Goal: Navigation & Orientation: Find specific page/section

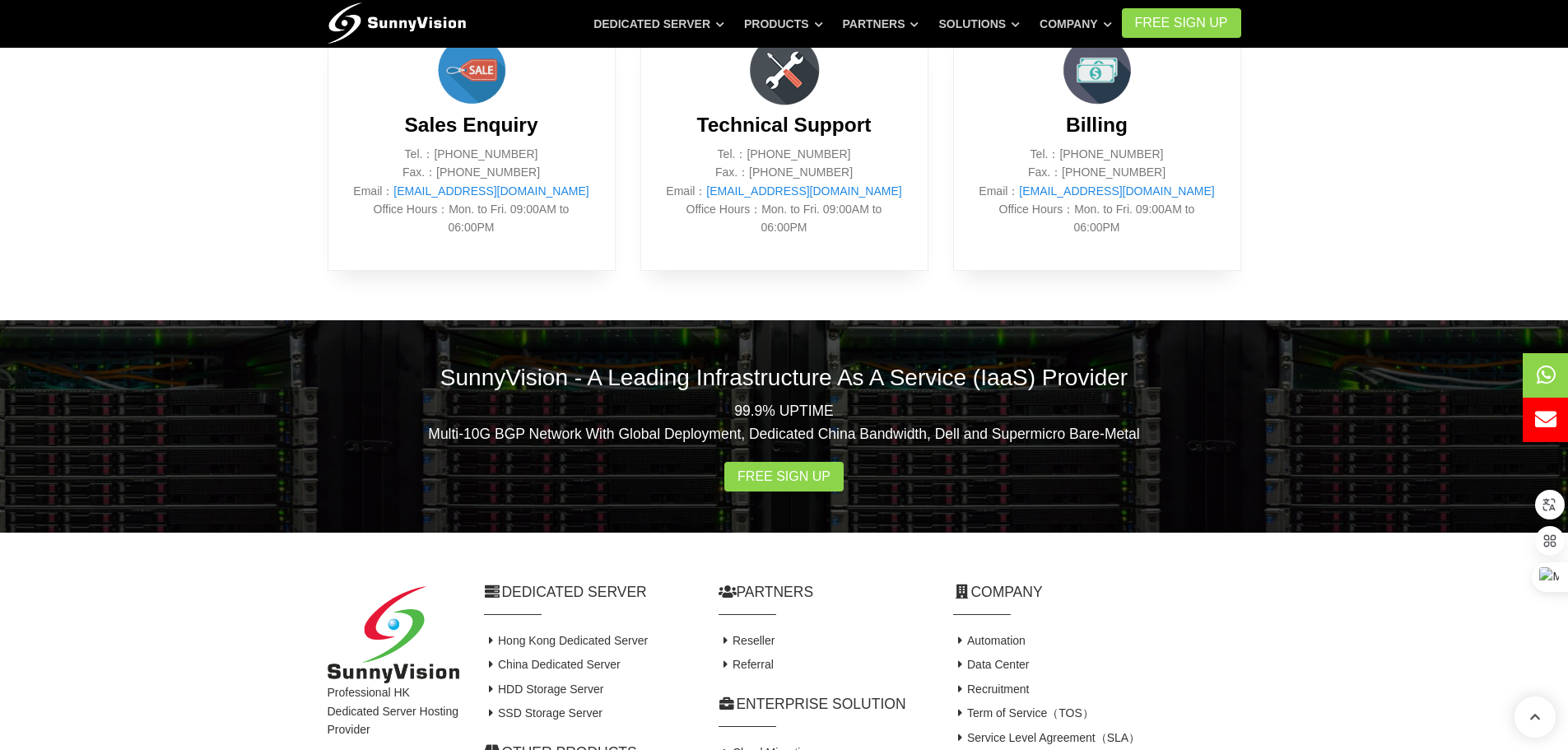
scroll to position [1060, 0]
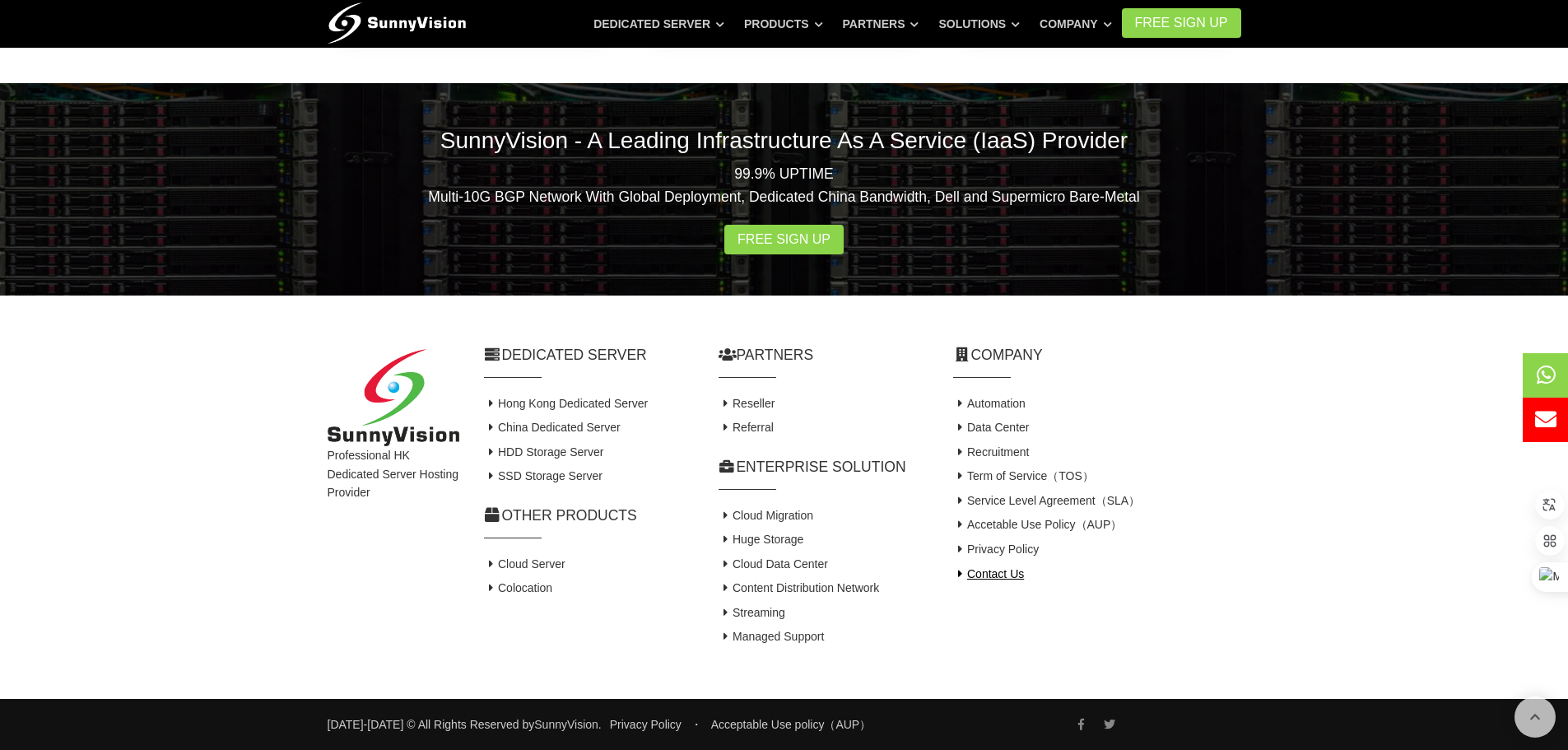
click at [981, 579] on link "Contact Us" at bounding box center [988, 574] width 71 height 14
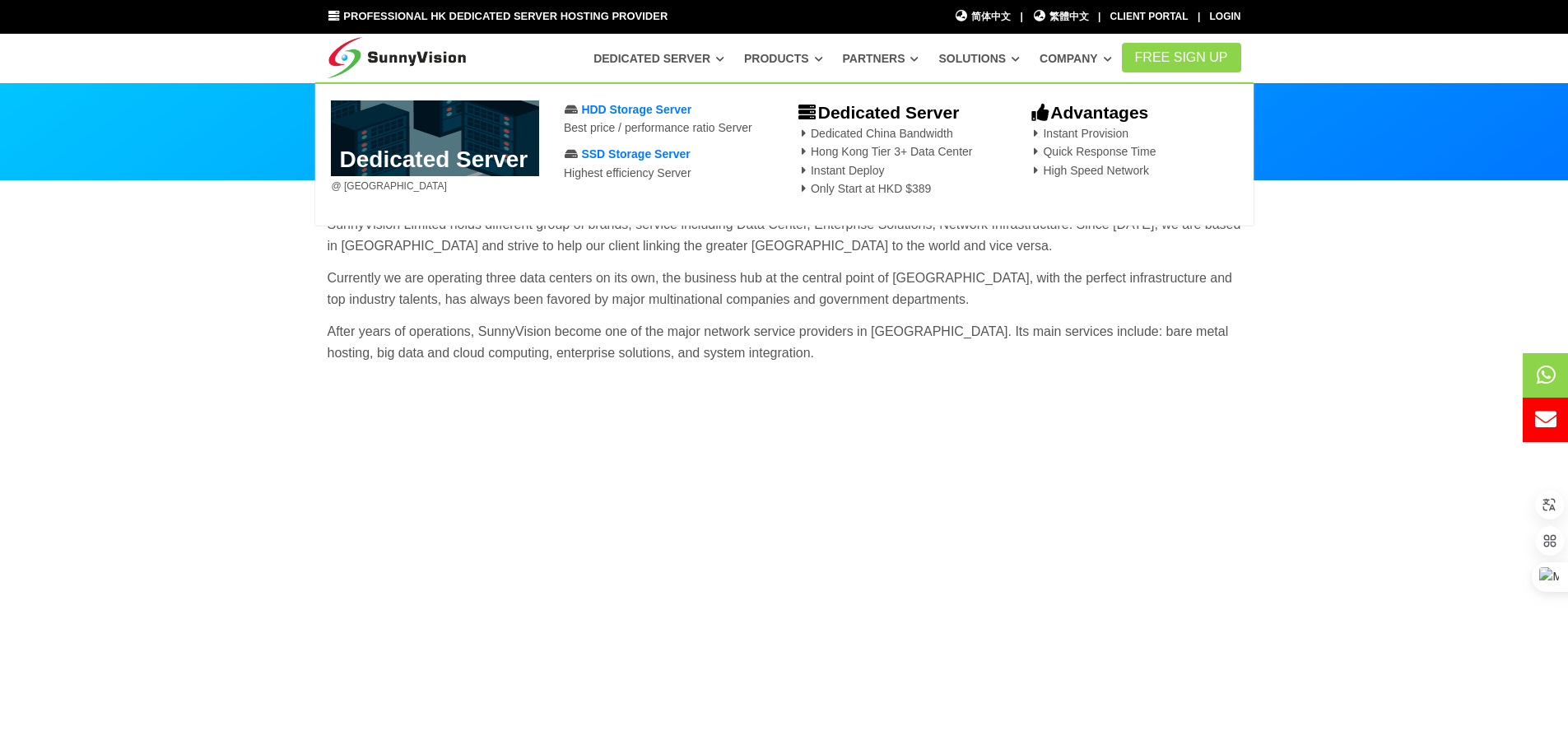
click at [666, 62] on link "Dedicated Server" at bounding box center [659, 58] width 131 height 29
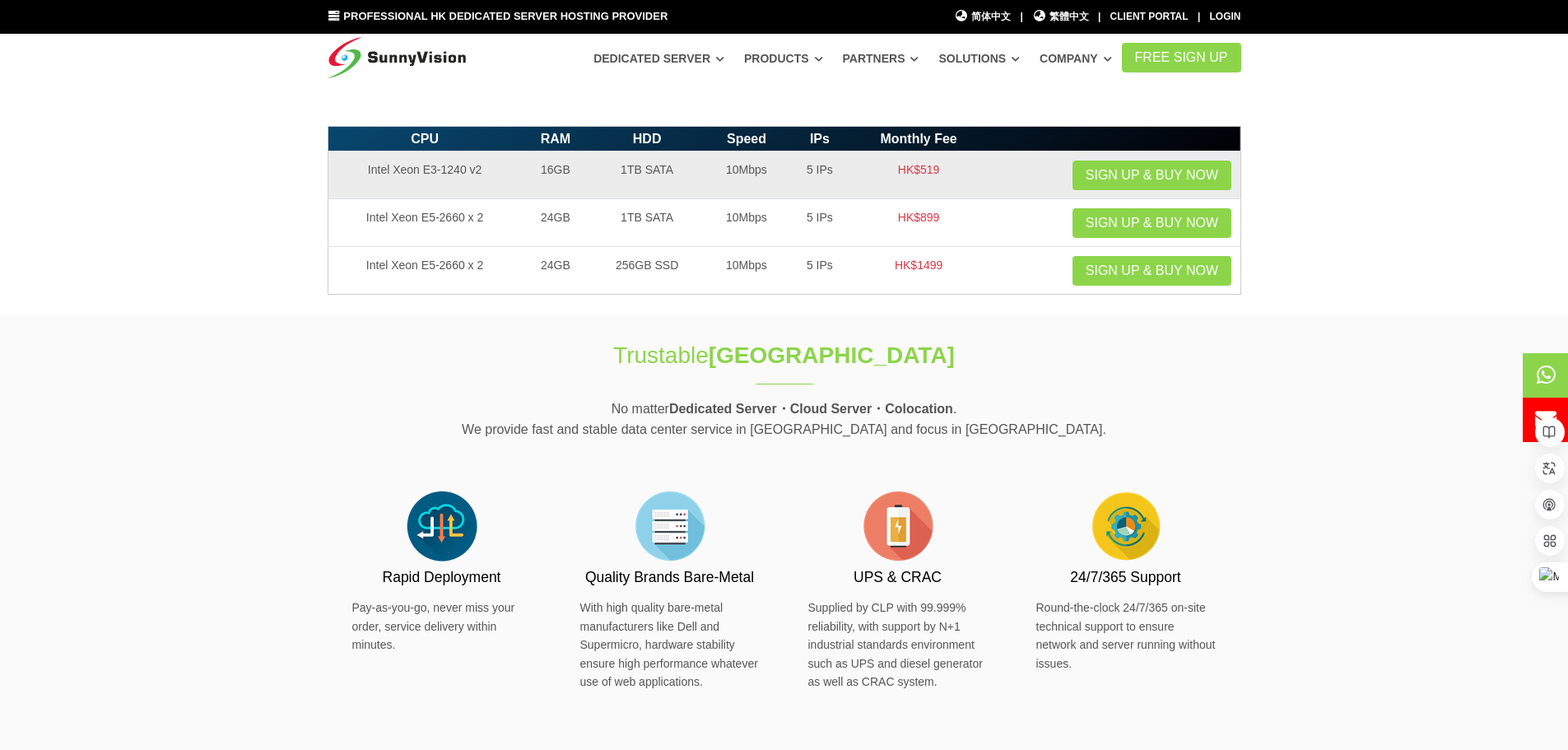
scroll to position [411, 0]
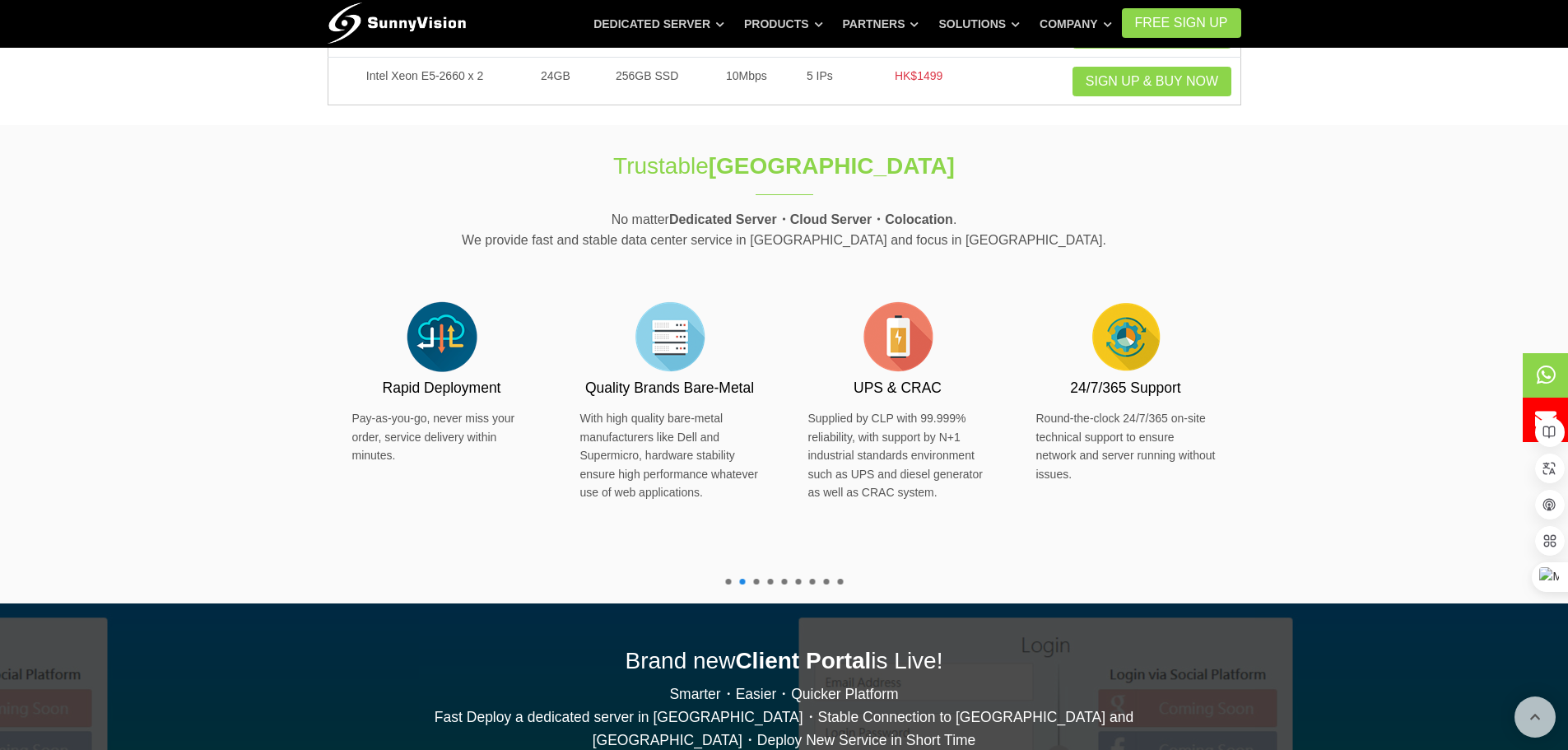
click at [730, 581] on span at bounding box center [728, 581] width 6 height 6
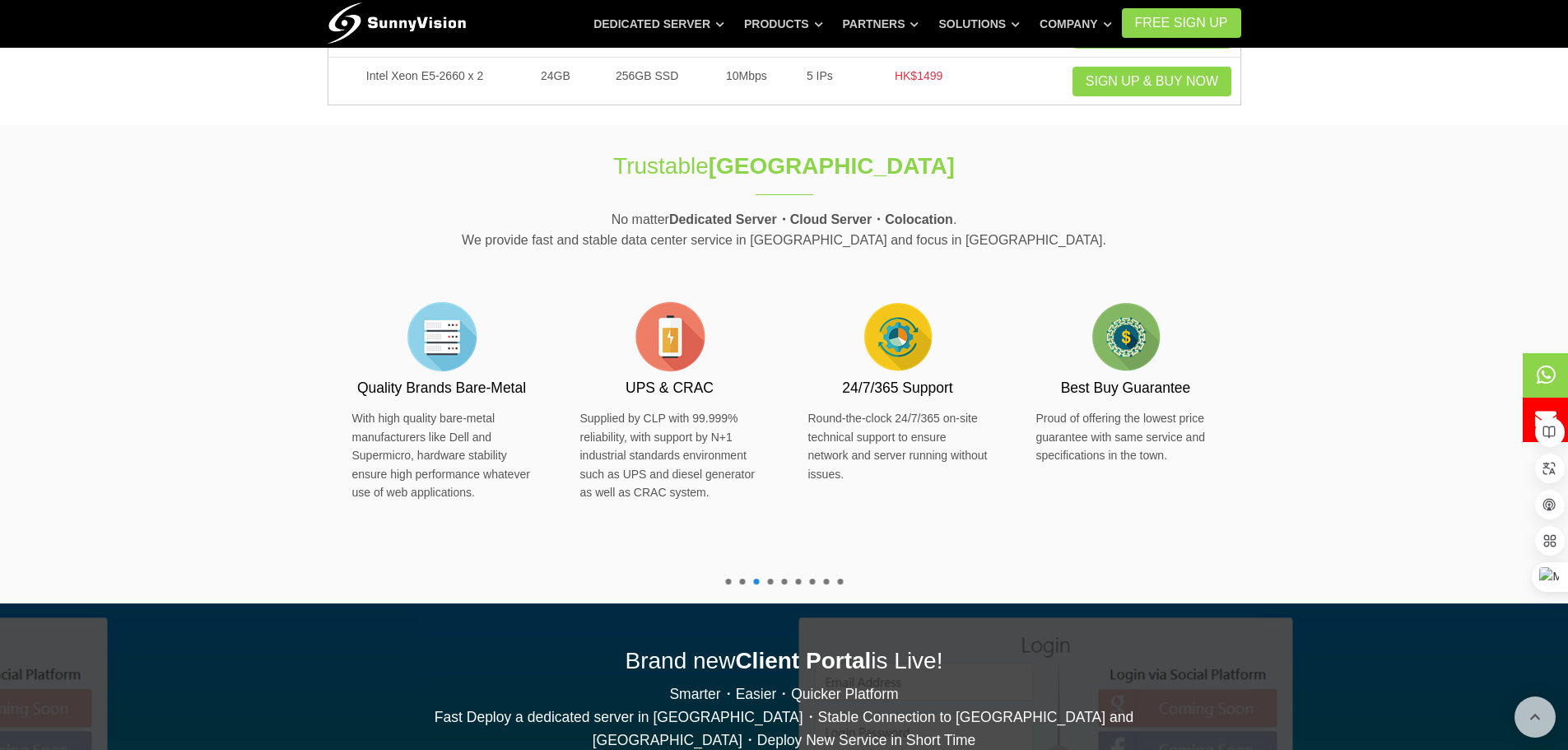
click at [745, 581] on span at bounding box center [743, 581] width 6 height 6
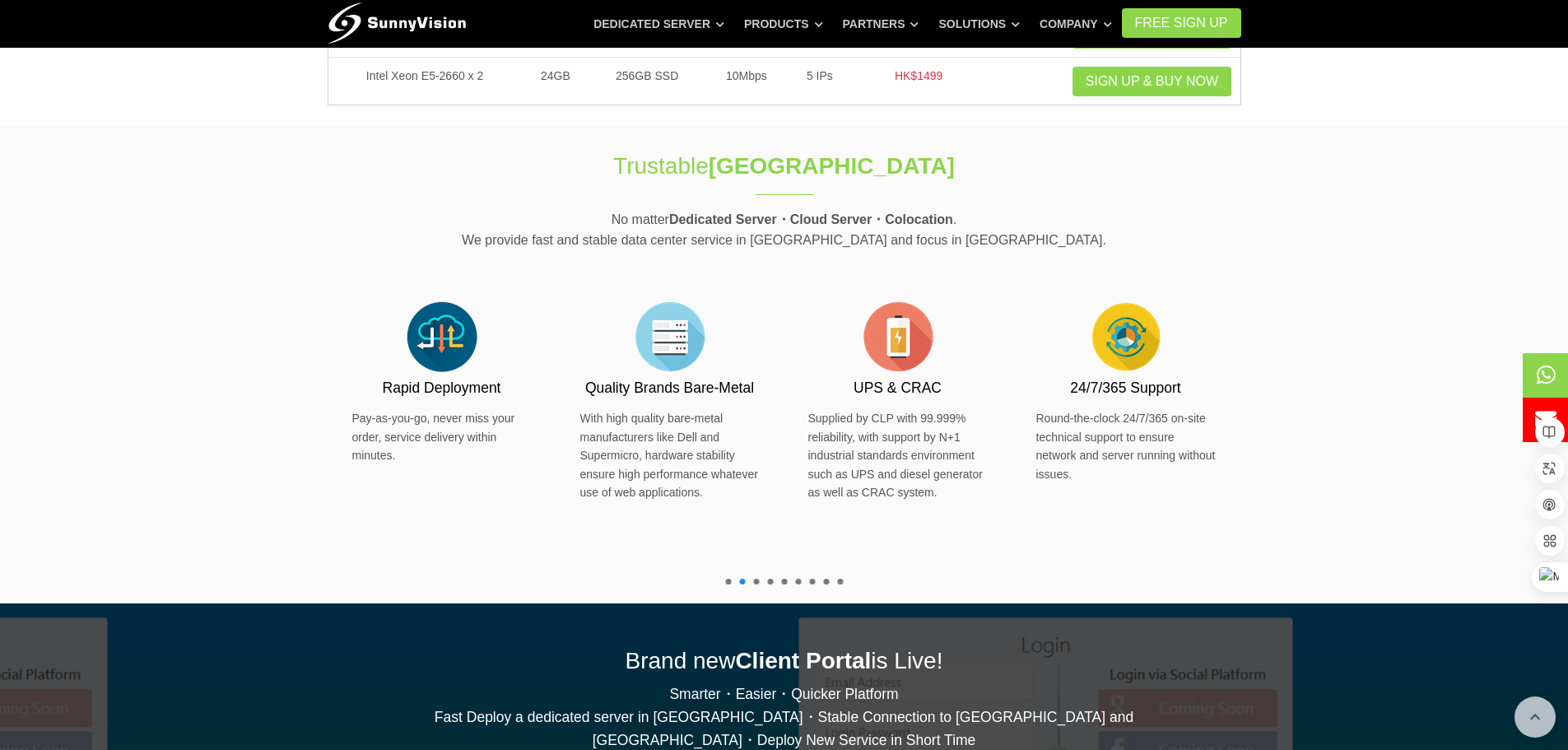
click at [756, 581] on span at bounding box center [756, 581] width 6 height 6
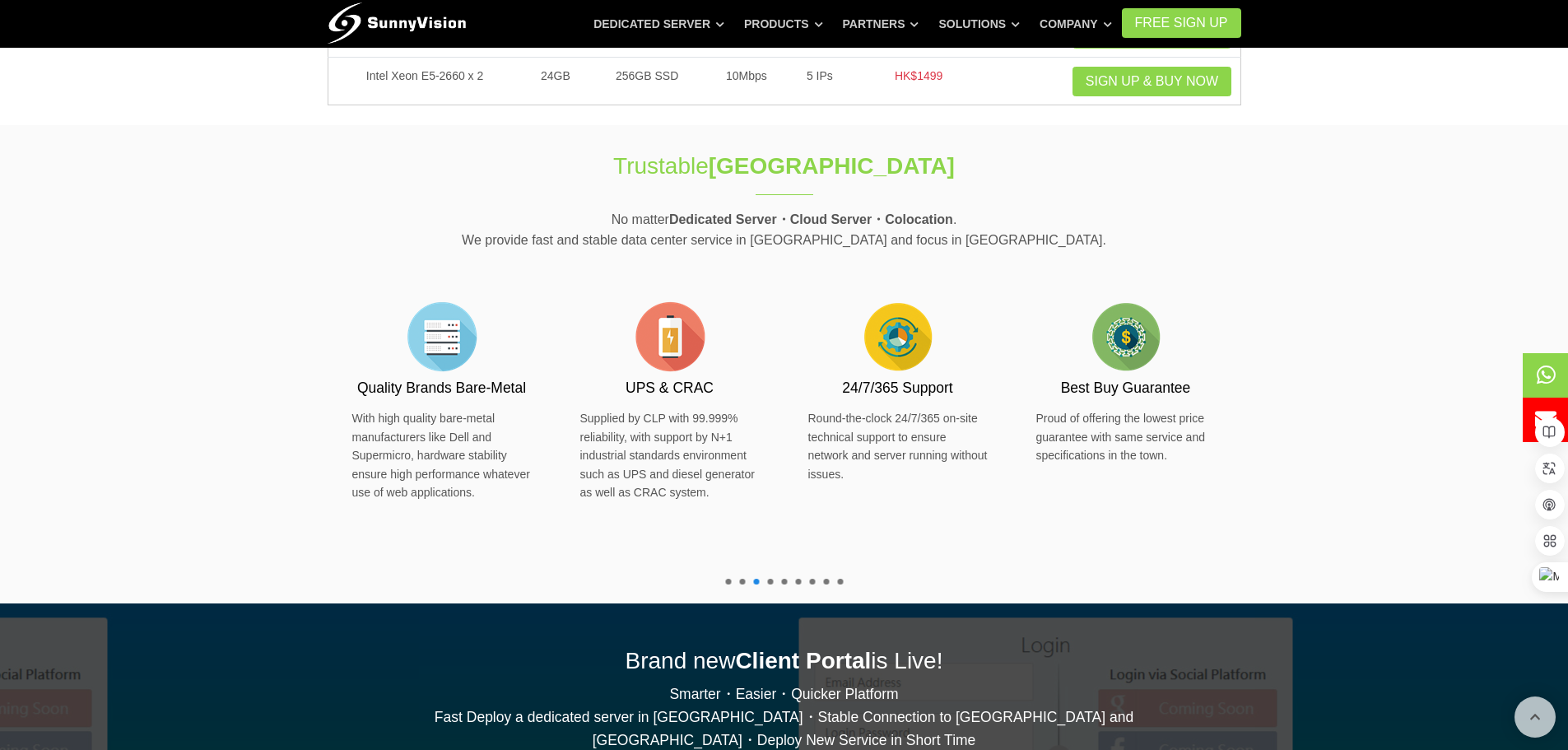
click at [743, 579] on span at bounding box center [743, 581] width 6 height 6
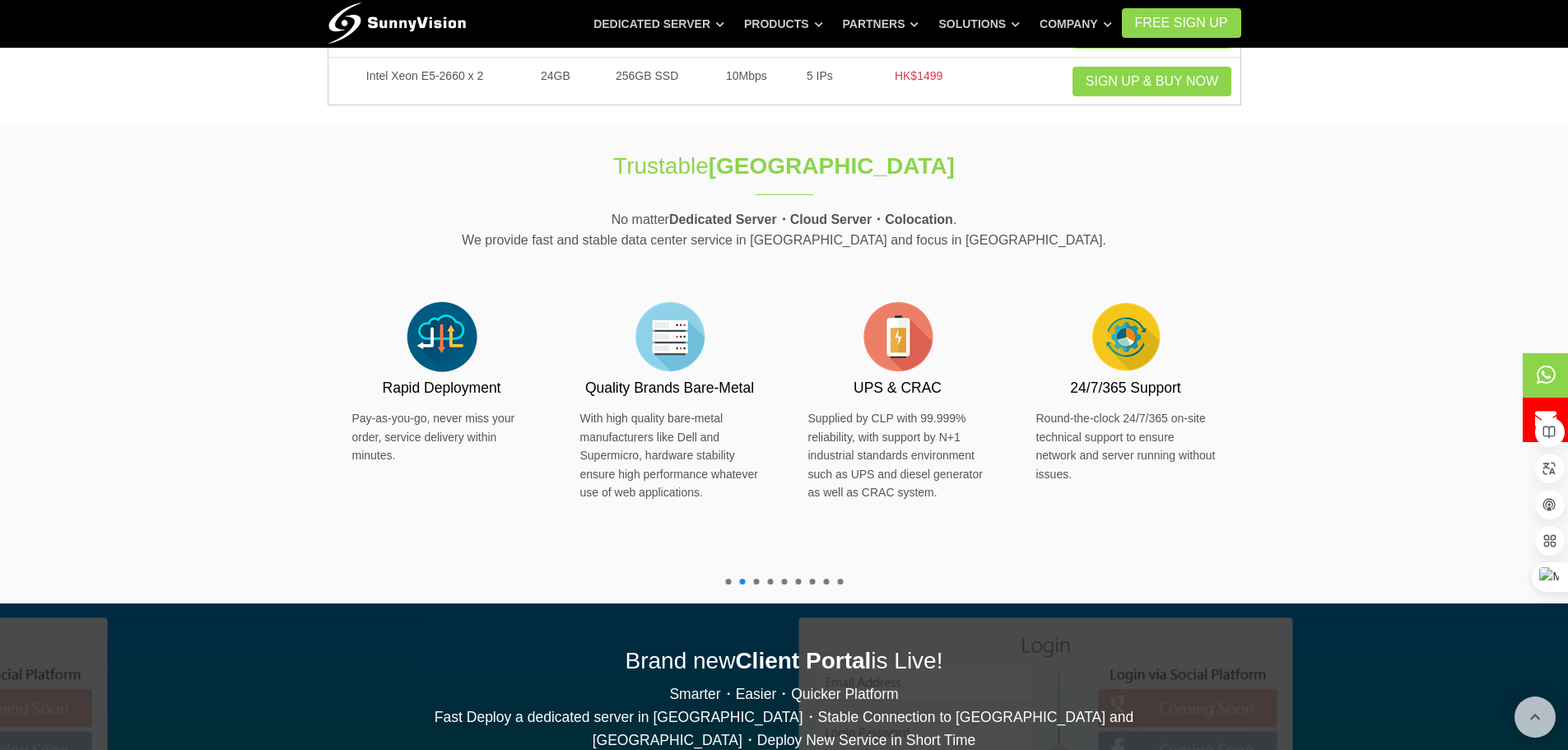
click at [729, 582] on span at bounding box center [728, 581] width 6 height 6
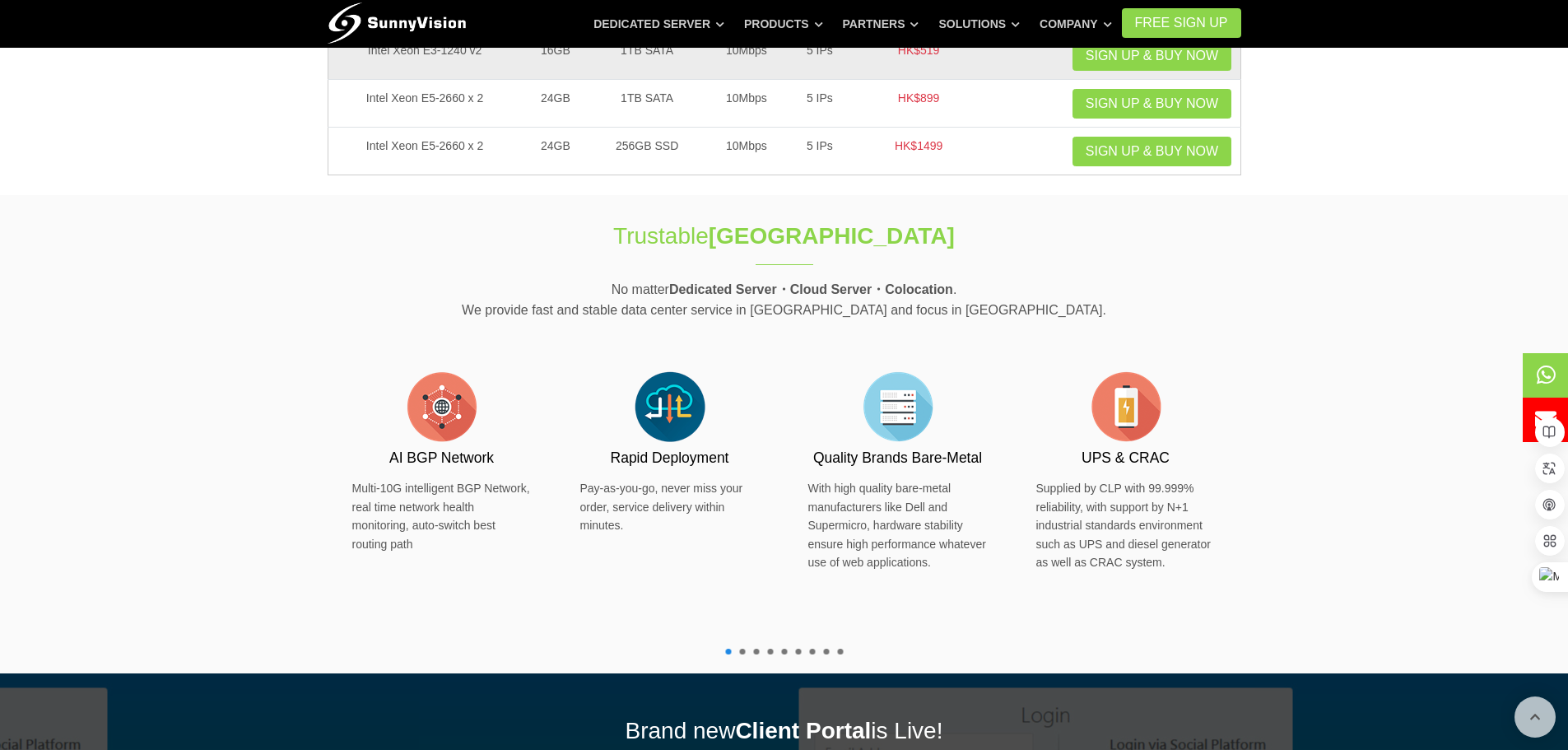
scroll to position [0, 0]
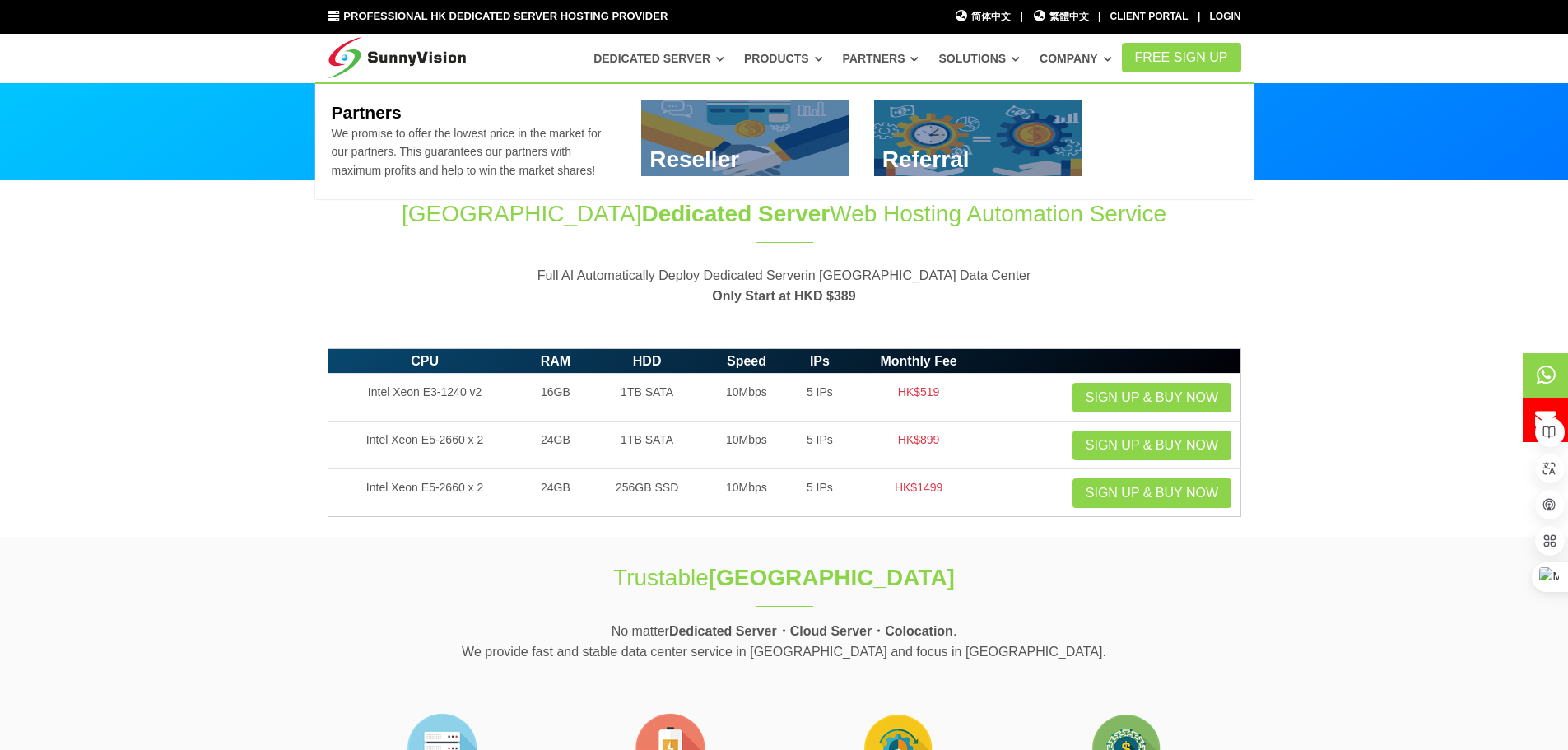
click at [894, 56] on link "Partners" at bounding box center [881, 58] width 77 height 29
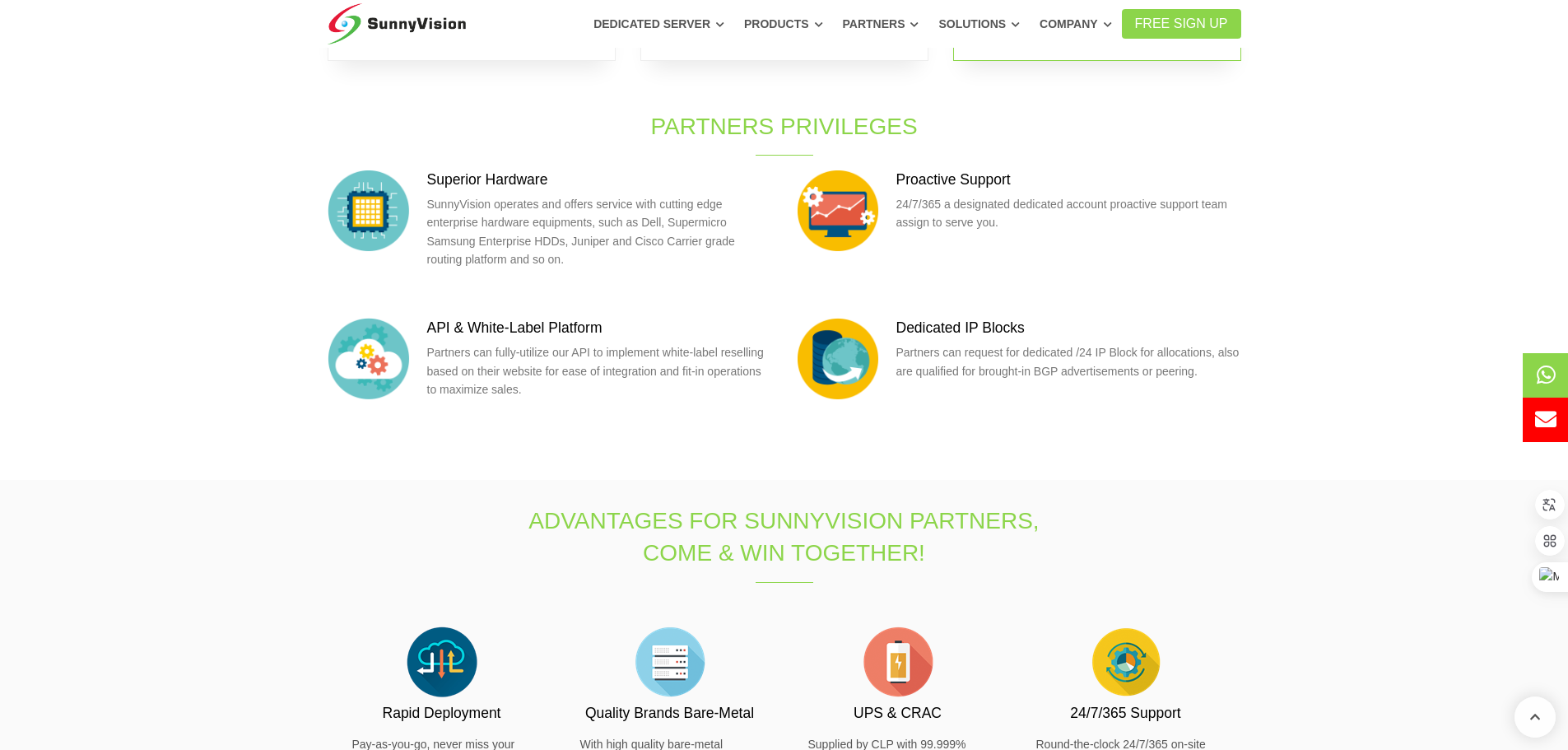
scroll to position [246, 0]
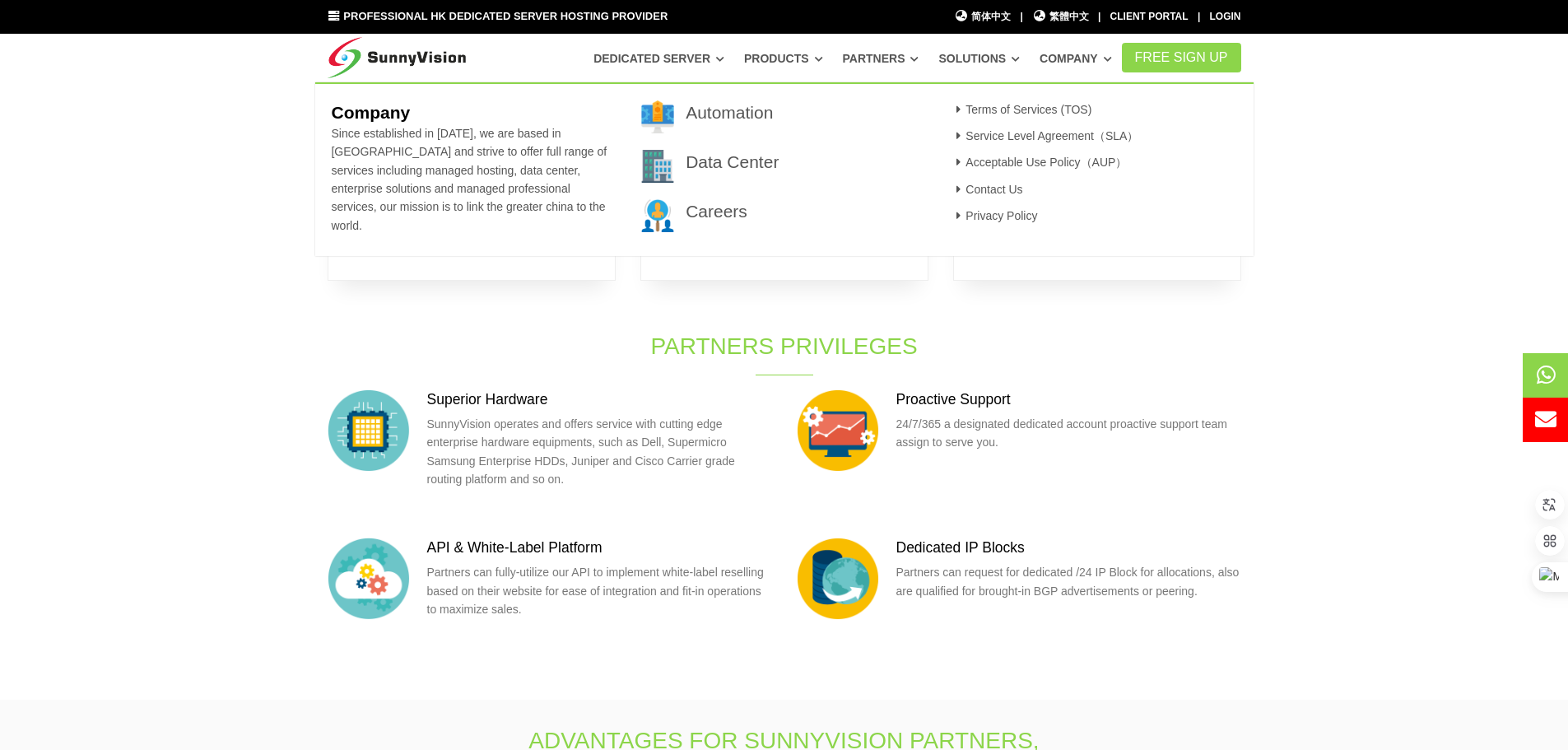
click at [1083, 51] on link "Company" at bounding box center [1076, 58] width 72 height 29
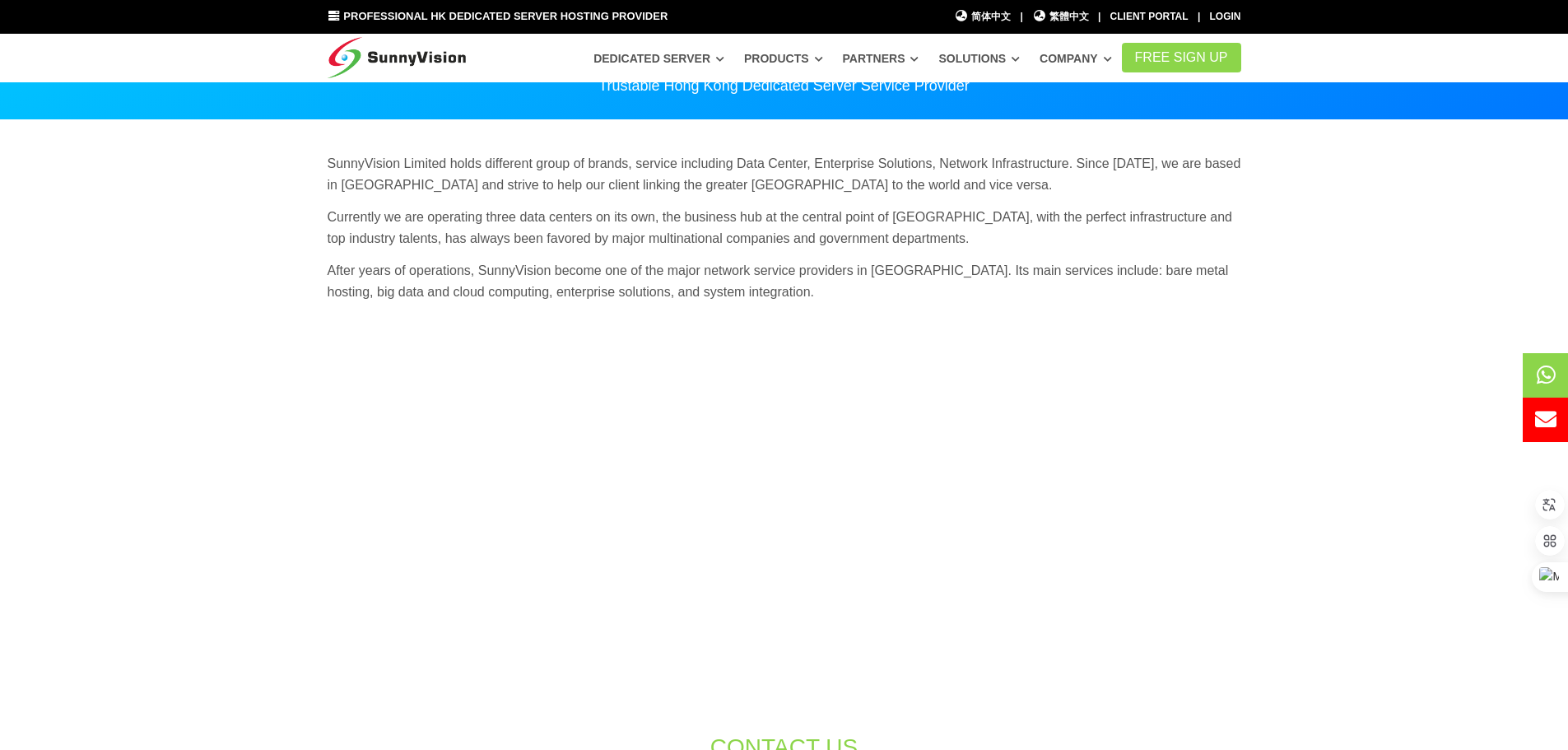
scroll to position [82, 0]
